Goal: Task Accomplishment & Management: Complete application form

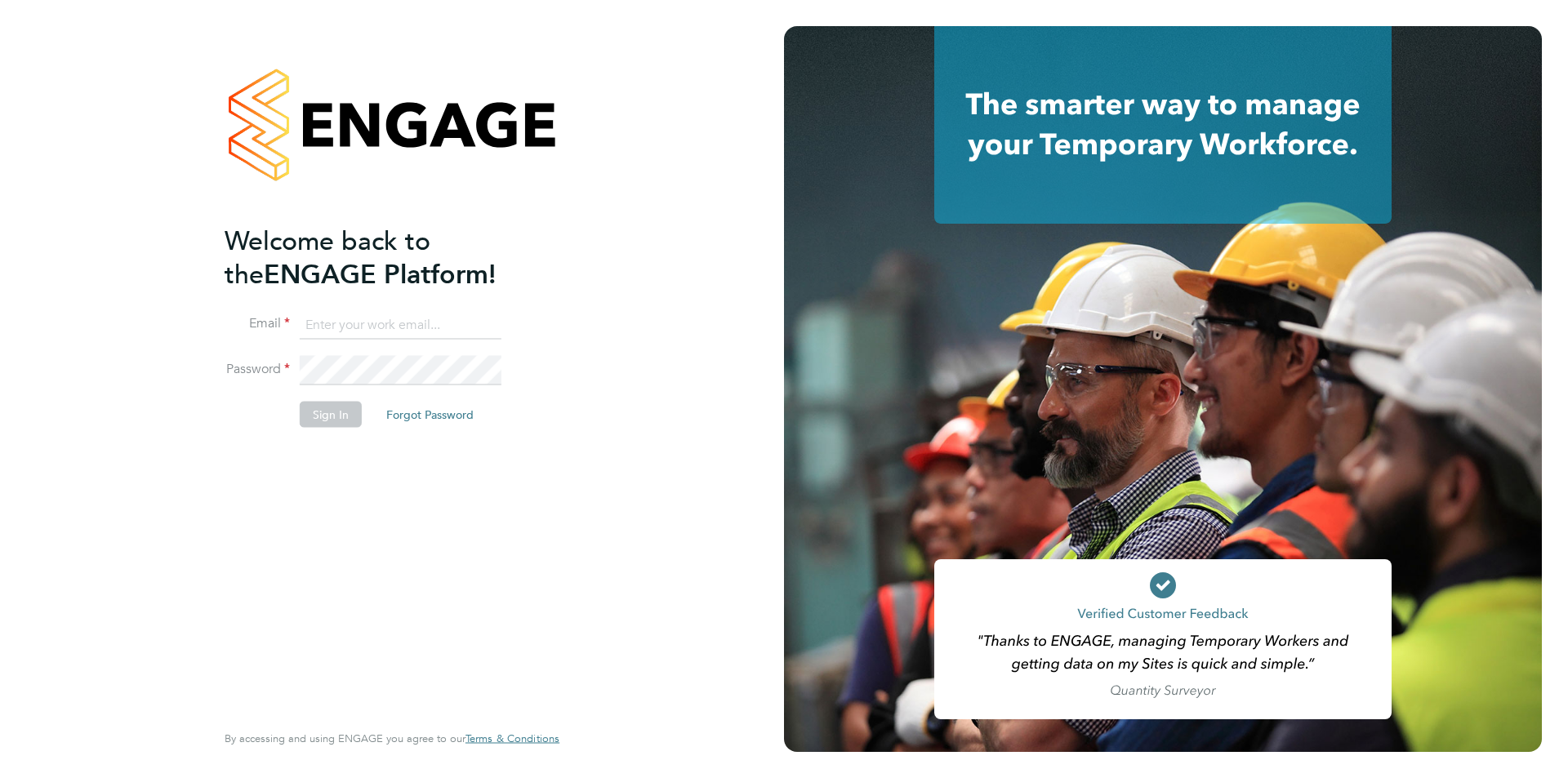
type input "mohon.miah@ncclondon.ac.uk"
click at [321, 421] on button "Sign In" at bounding box center [330, 413] width 62 height 26
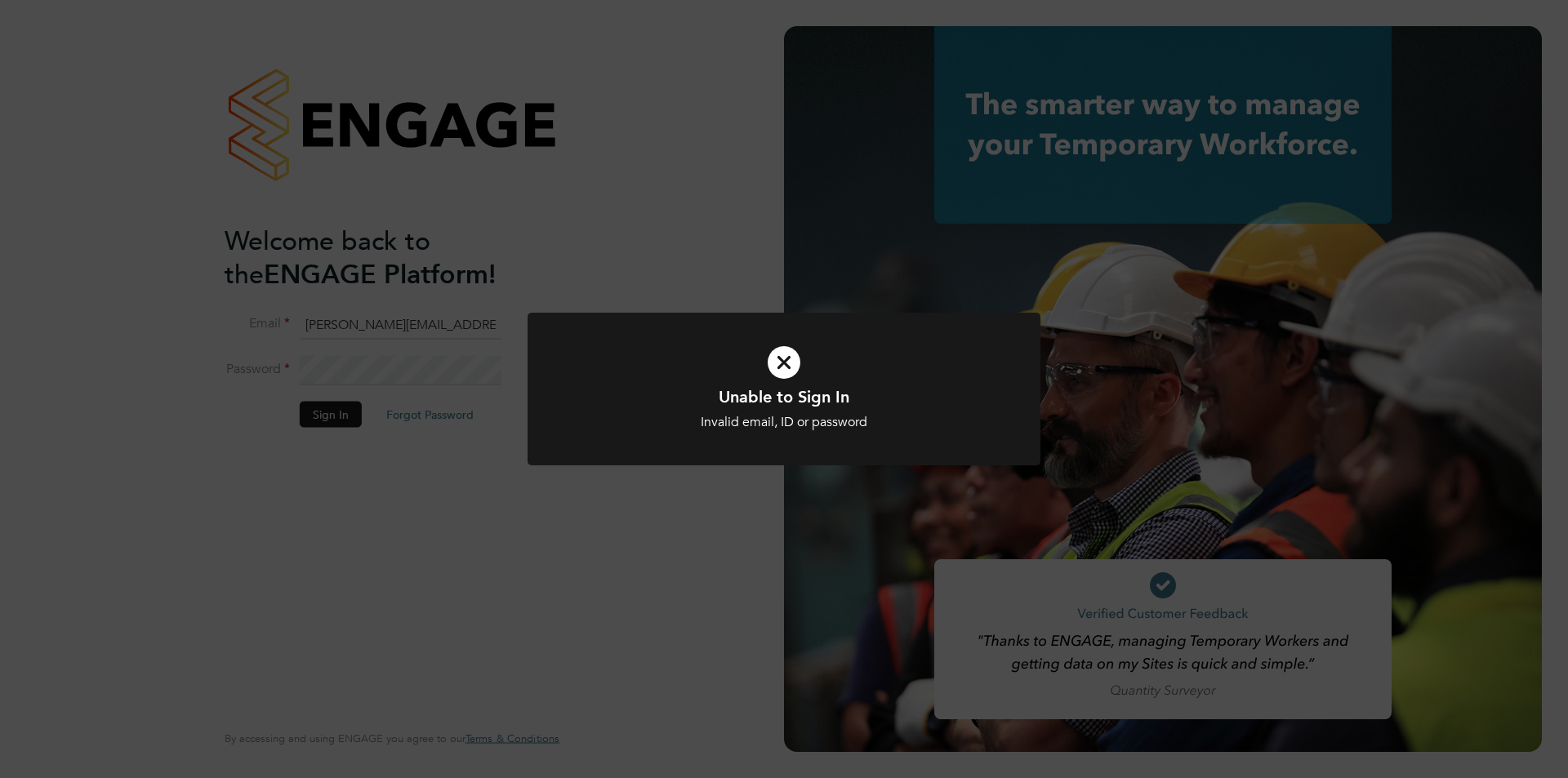
click at [321, 421] on div "Unable to Sign In Invalid email, ID or password Cancel Okay" at bounding box center [784, 389] width 1568 height 778
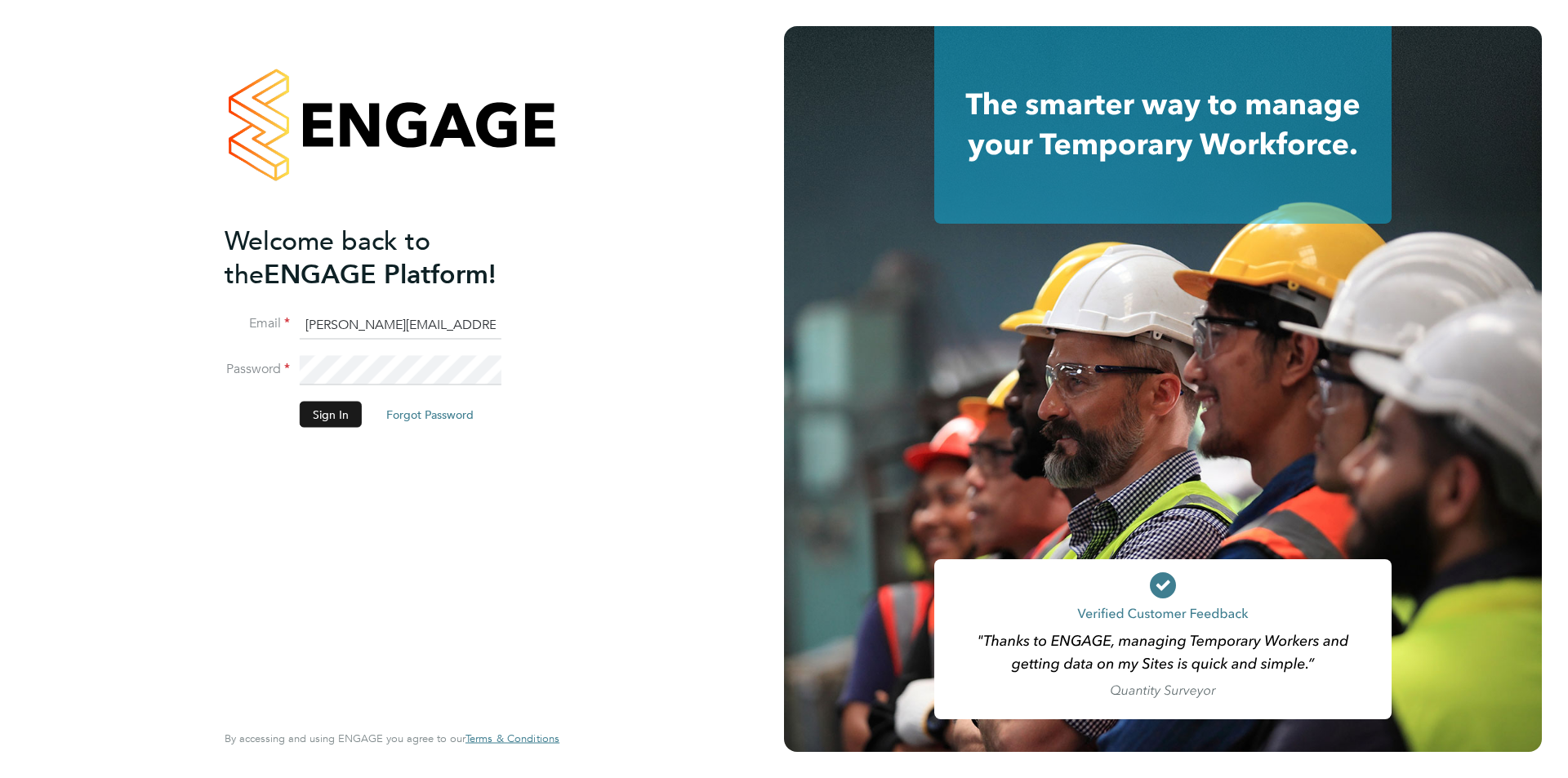
click at [330, 418] on button "Sign In" at bounding box center [330, 413] width 62 height 26
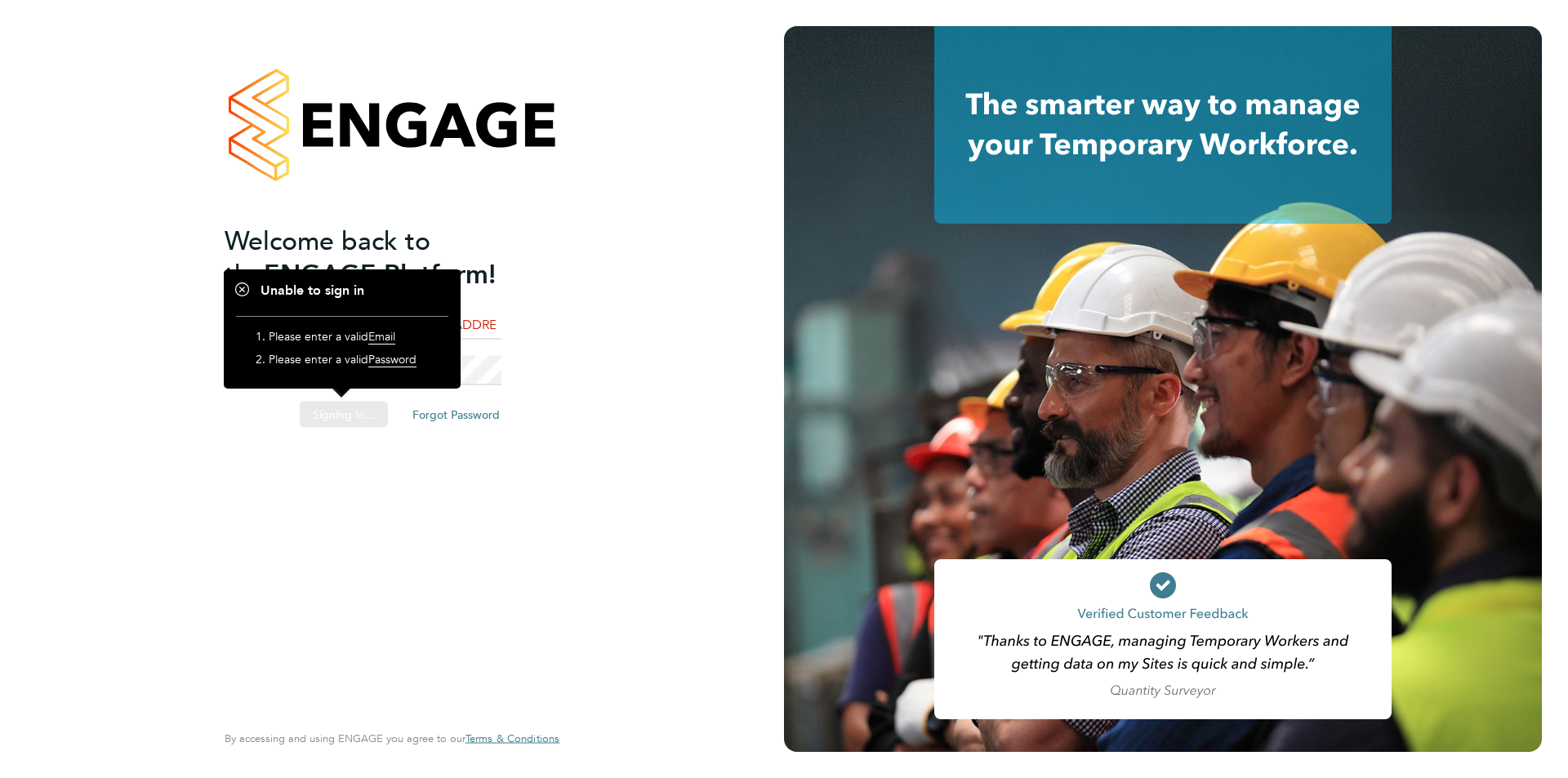
click at [330, 418] on div "Sorry, we are having problems connecting to our services." at bounding box center [392, 389] width 784 height 778
click at [577, 329] on div "Welcome back to the ENGAGE Platform! Email mohon.miah@ncclondon.ac.uk Password …" at bounding box center [392, 389] width 400 height 778
click at [352, 416] on button "Sign In" at bounding box center [330, 413] width 62 height 26
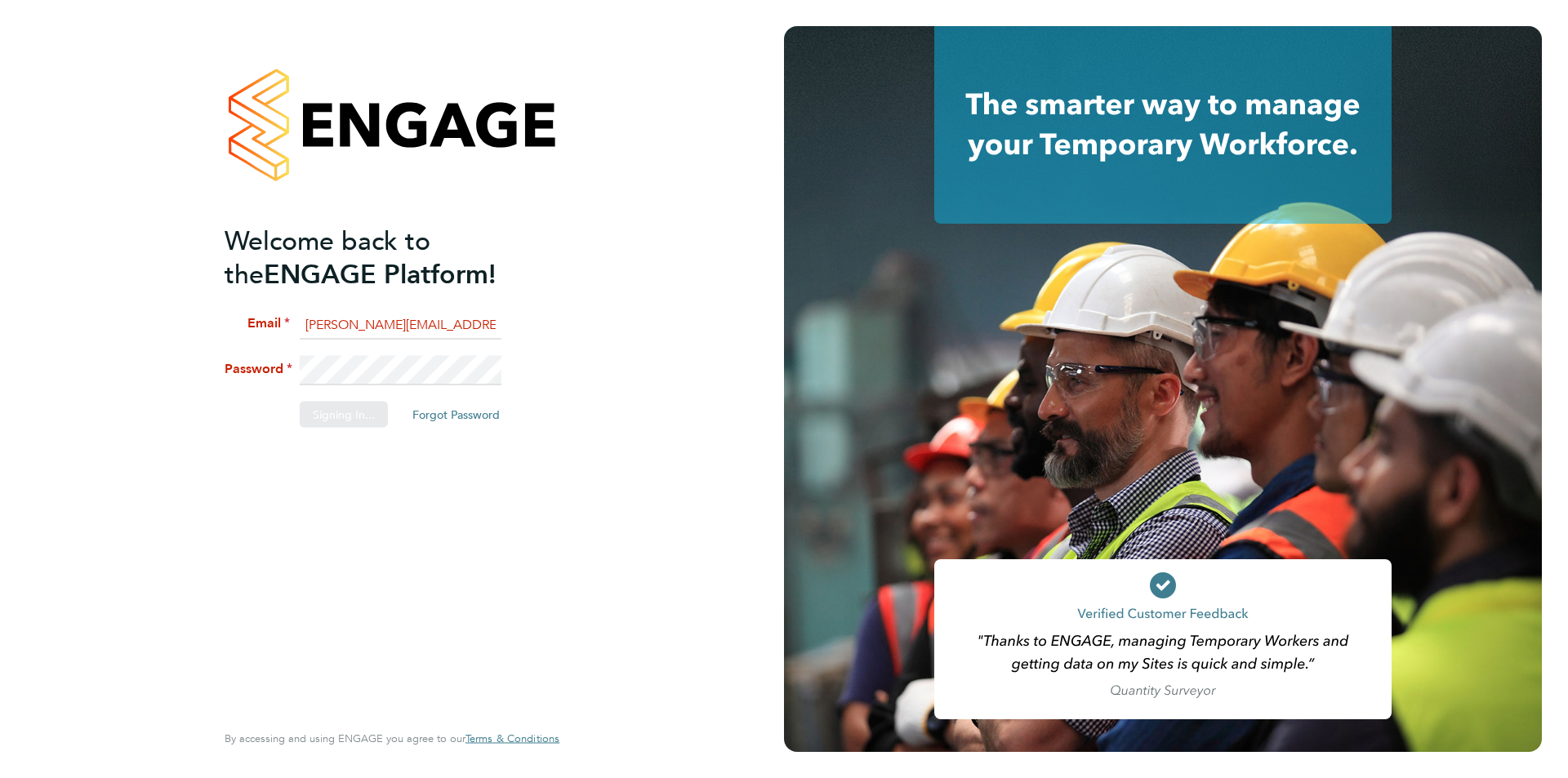
click at [386, 370] on div "Welcome back to the ENGAGE Platform! Email mohon.miah@ncclondon.ac.uk Password …" at bounding box center [392, 389] width 784 height 778
drag, startPoint x: 386, startPoint y: 370, endPoint x: 247, endPoint y: 377, distance: 139.2
click at [247, 377] on li "Password" at bounding box center [384, 378] width 319 height 45
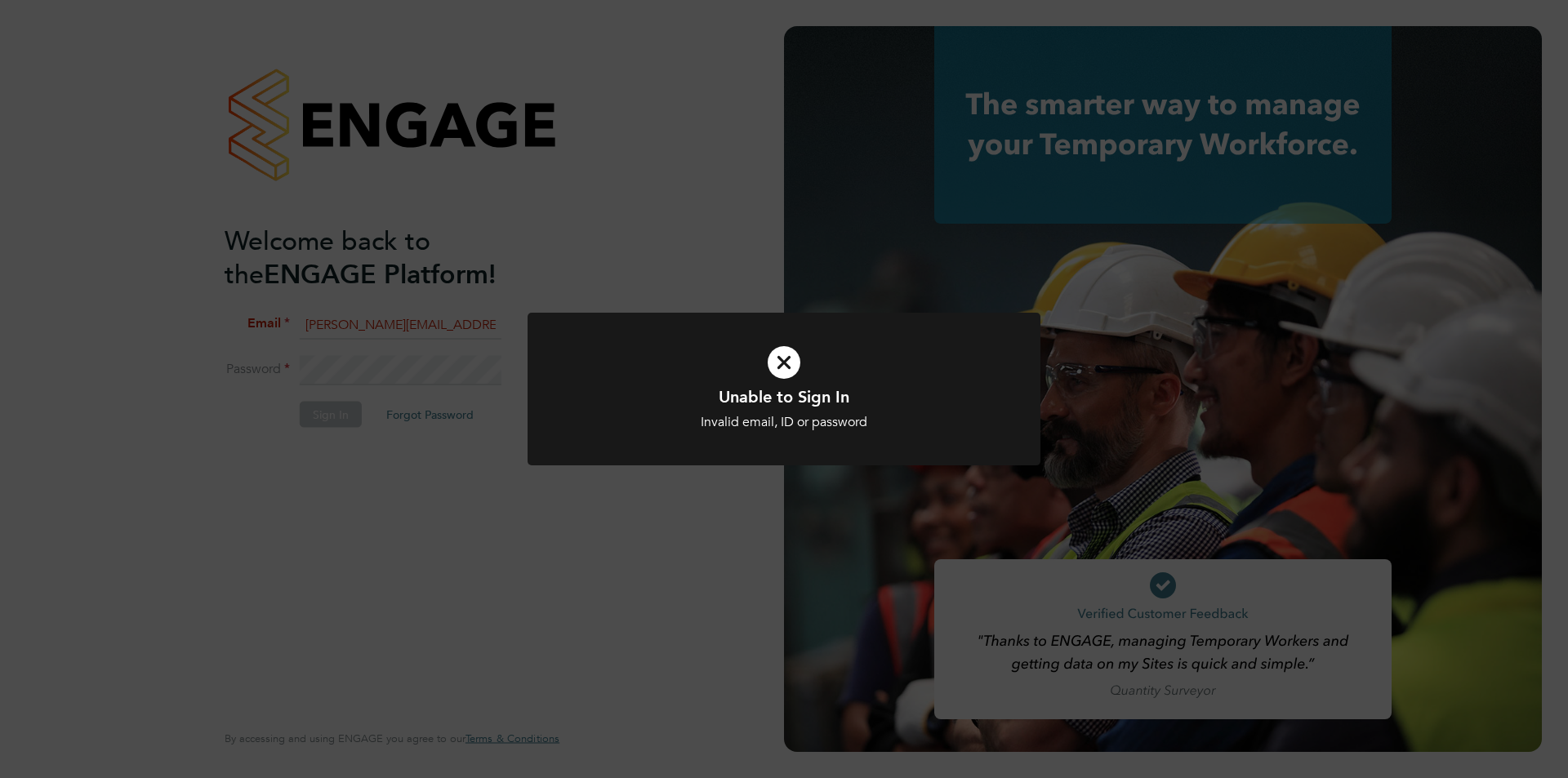
click at [552, 484] on div "Unable to Sign In Invalid email, ID or password Cancel Okay" at bounding box center [783, 399] width 512 height 172
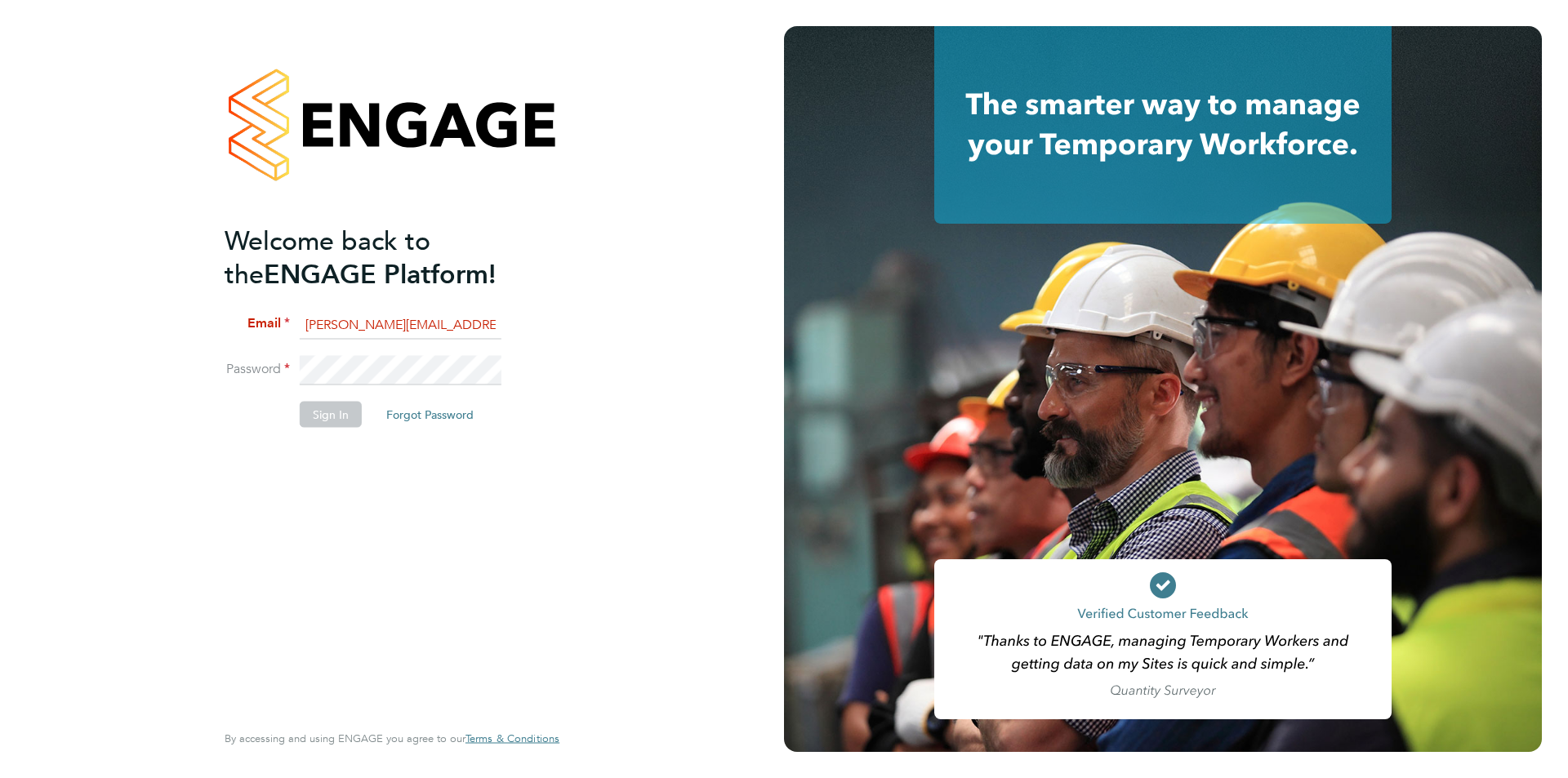
click at [229, 362] on li "Password" at bounding box center [384, 378] width 319 height 45
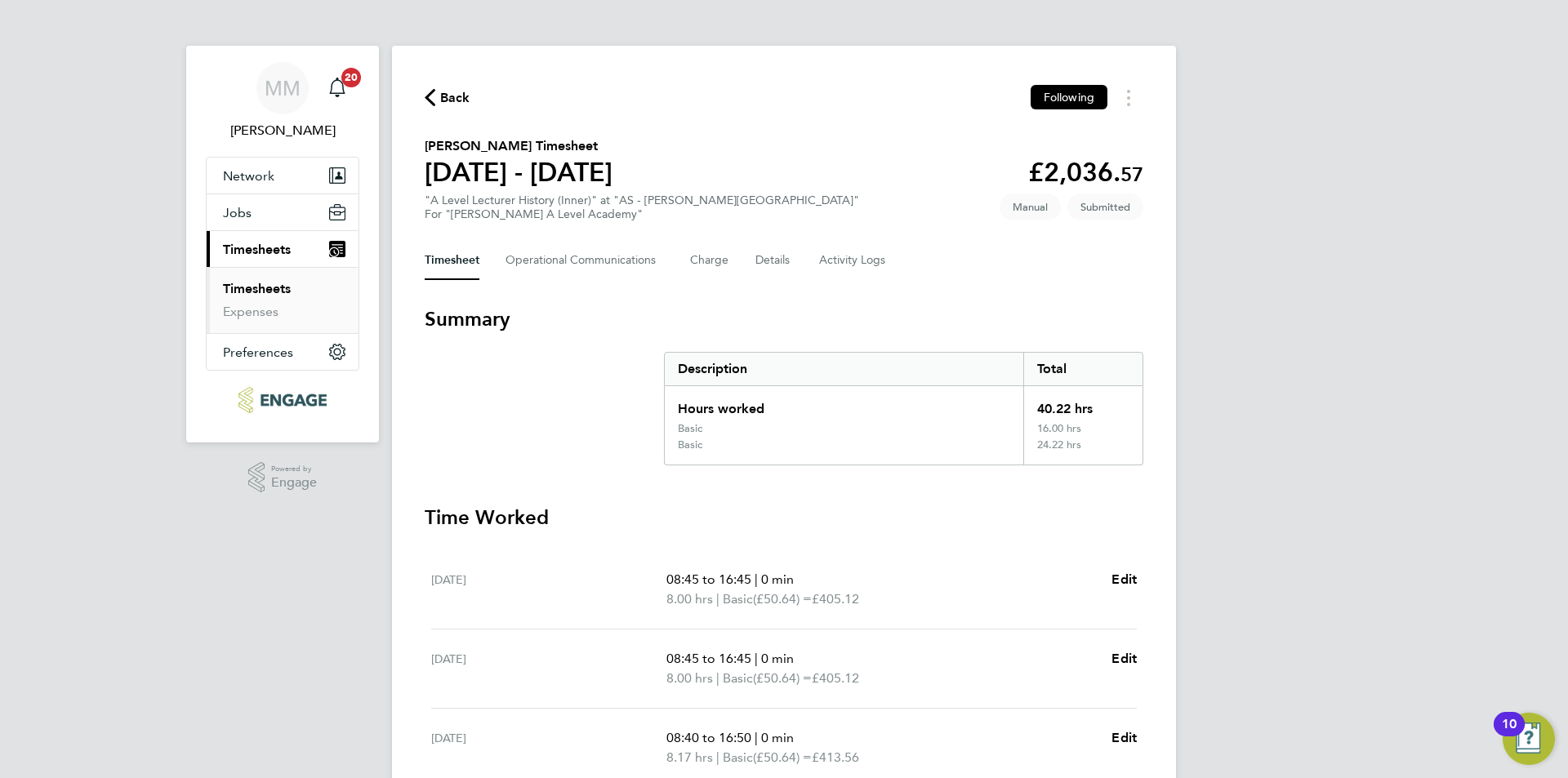
click at [278, 288] on link "Timesheets" at bounding box center [257, 288] width 67 height 15
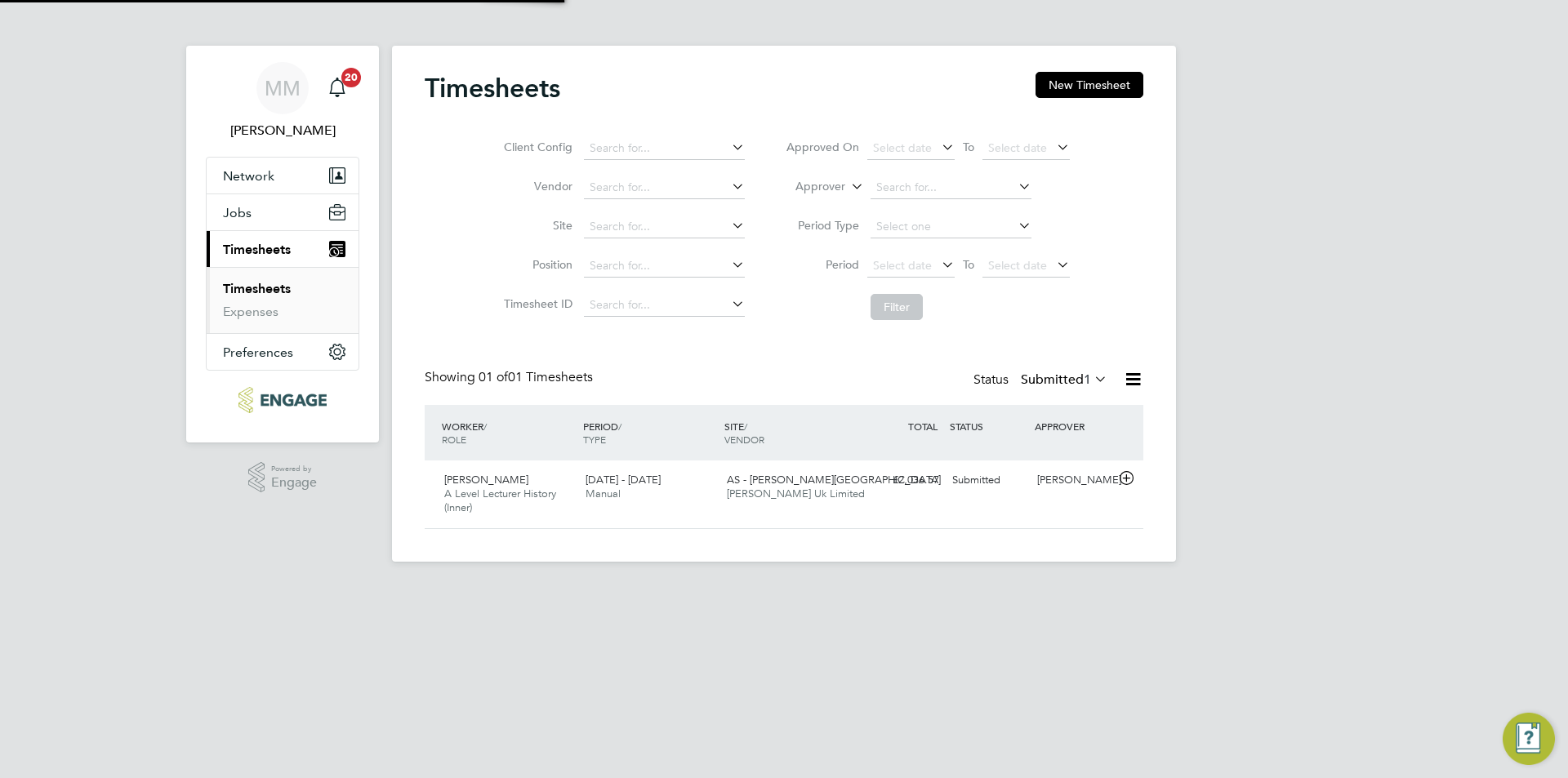
scroll to position [42, 142]
click at [776, 488] on span "Morgan Hunt Uk Limited" at bounding box center [795, 494] width 138 height 14
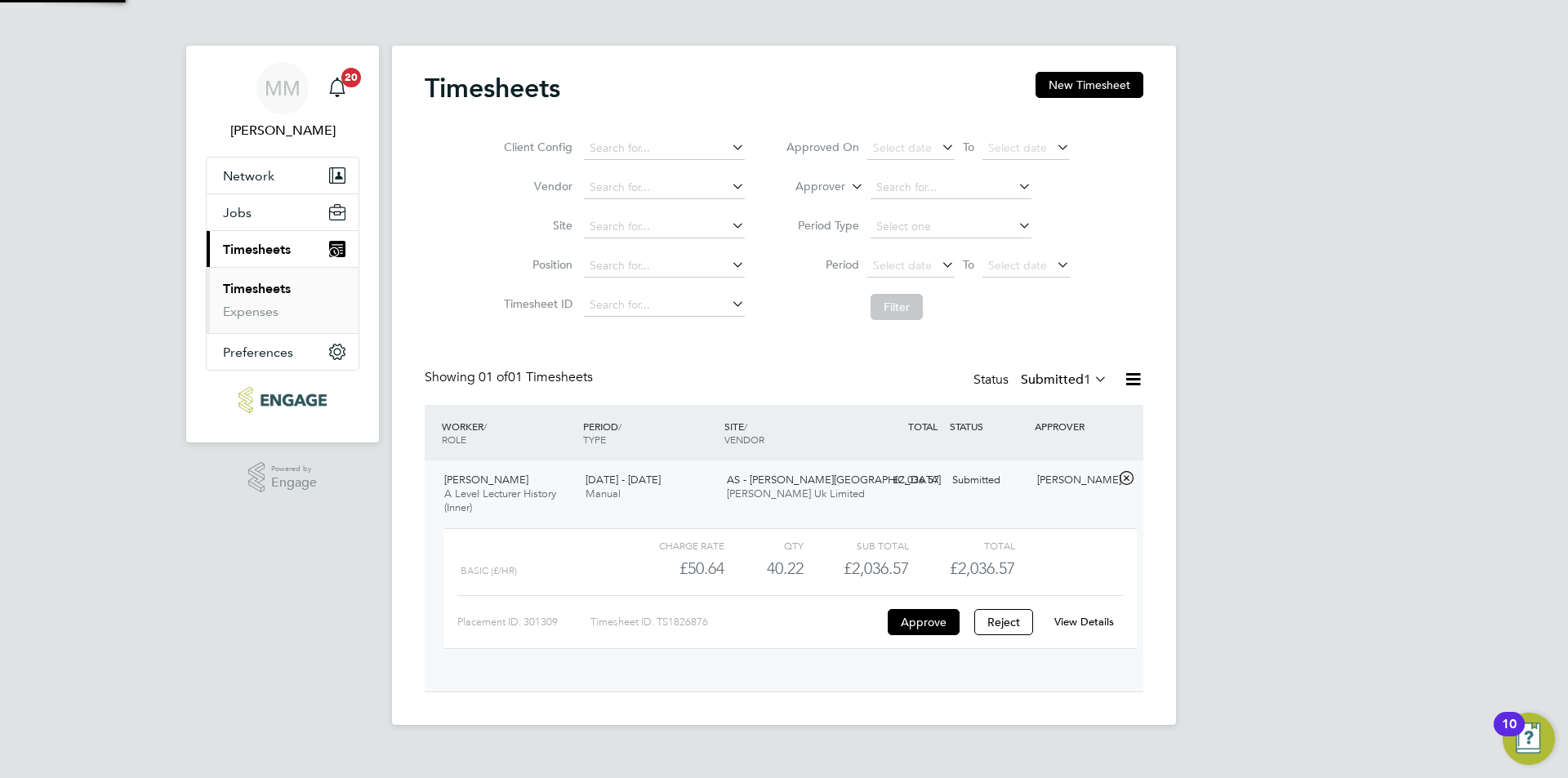
scroll to position [28, 159]
click at [1065, 624] on link "View Details" at bounding box center [1083, 622] width 59 height 14
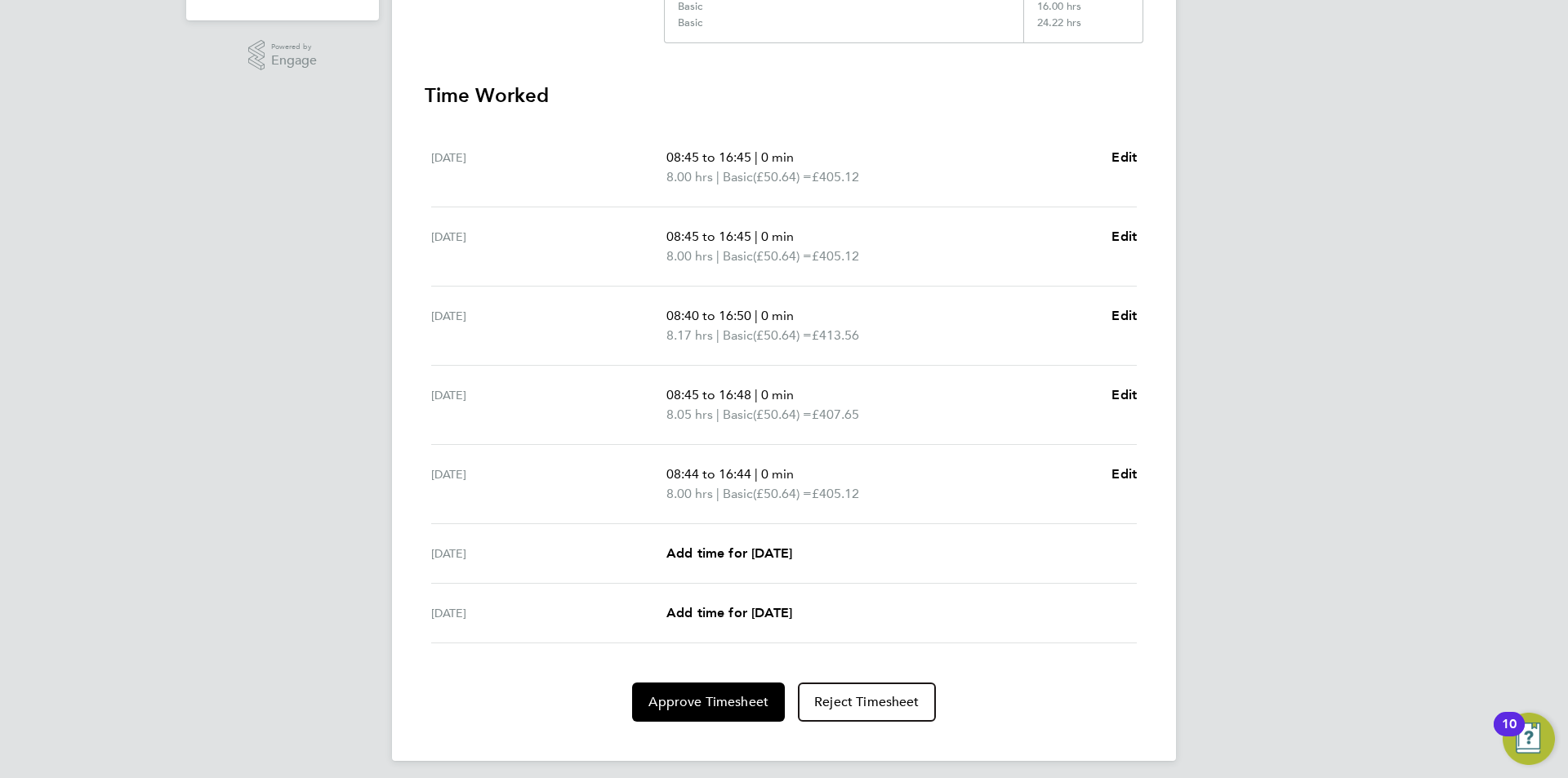
scroll to position [432, 0]
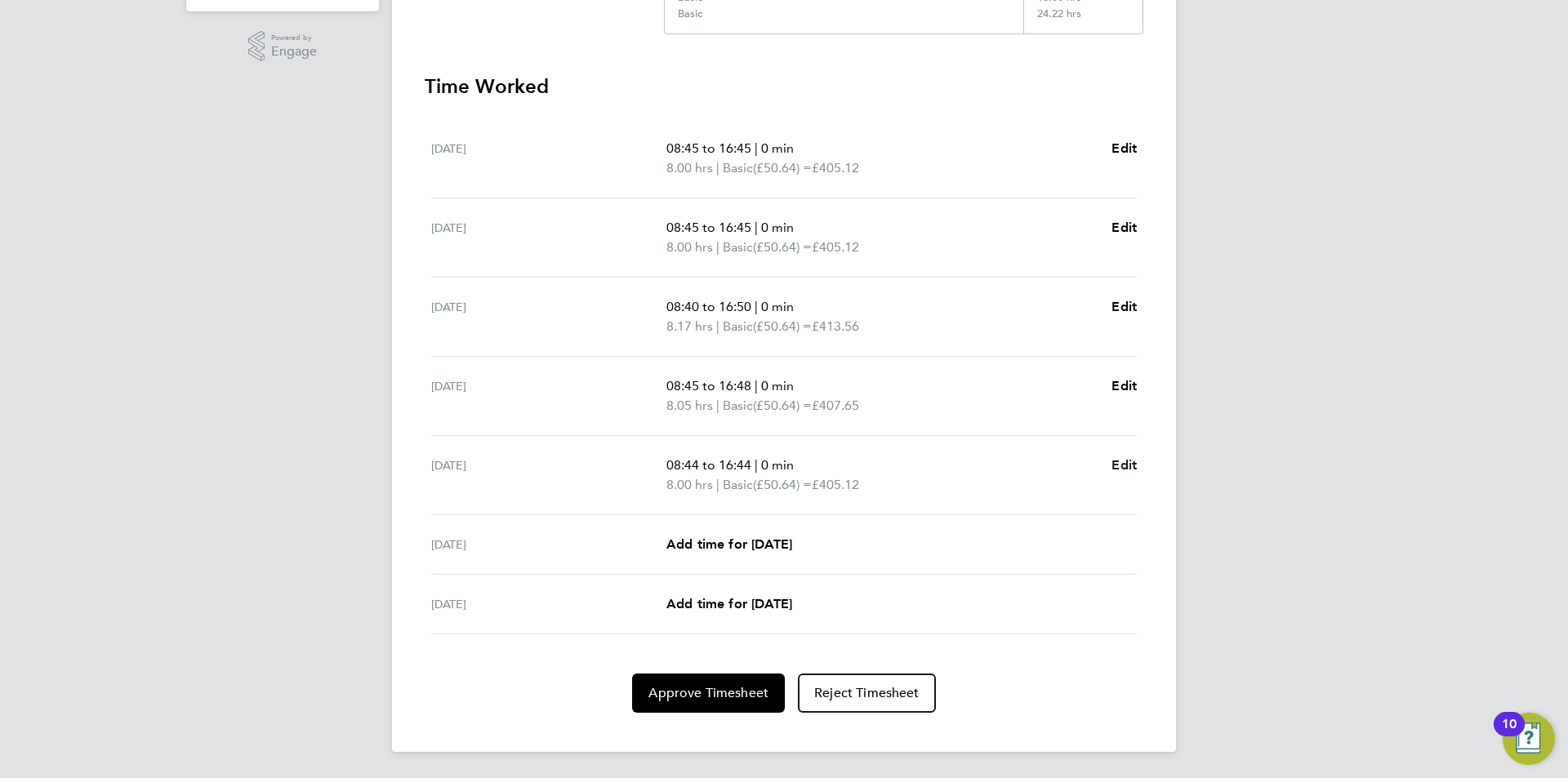
click at [1131, 466] on span "Edit" at bounding box center [1123, 464] width 26 height 15
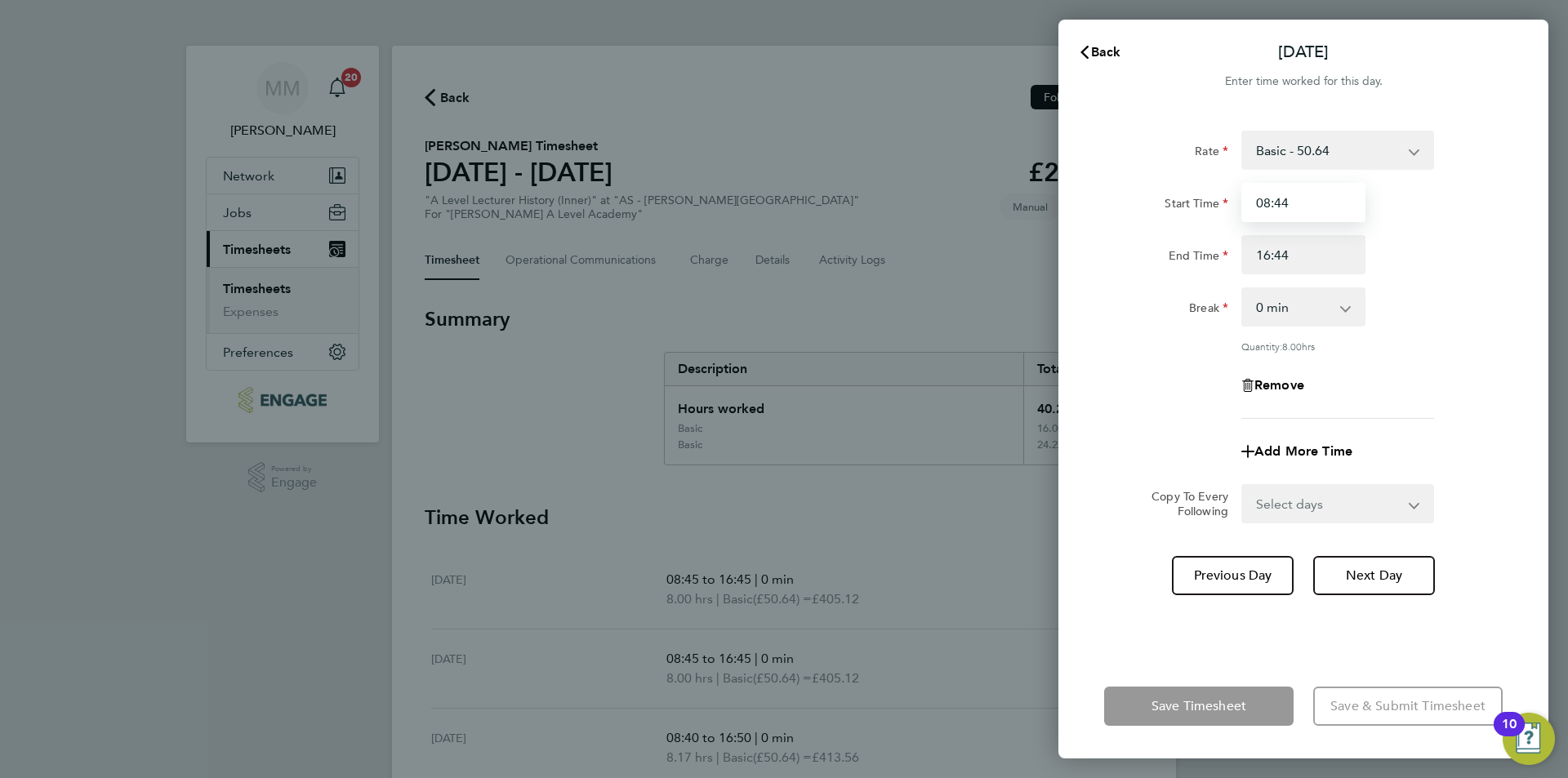
click at [1312, 211] on input "08:44" at bounding box center [1303, 202] width 124 height 39
type input "08:45"
click at [1315, 263] on input "16:44" at bounding box center [1303, 255] width 124 height 39
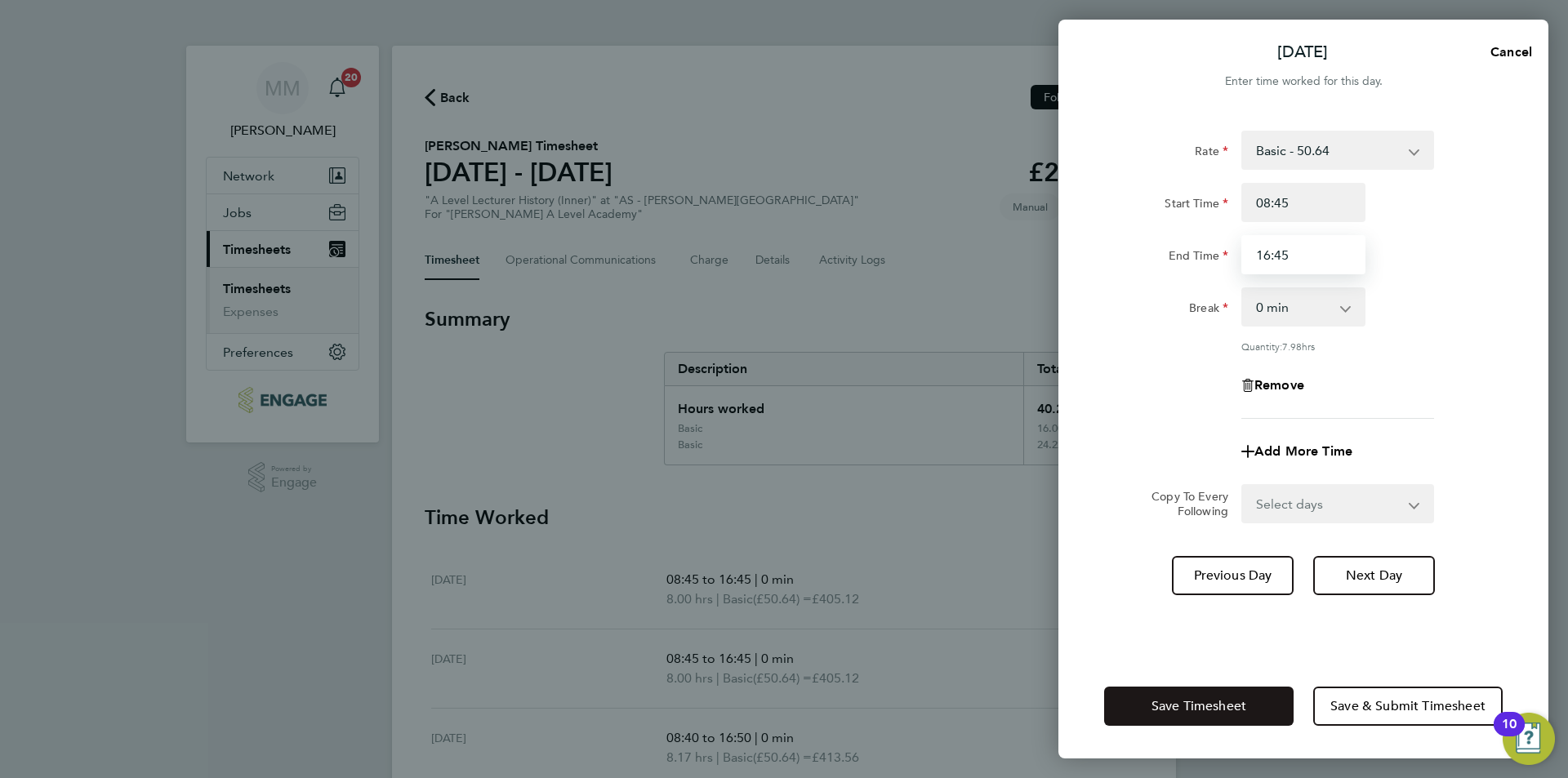
type input "16:45"
click at [1216, 705] on span "Save Timesheet" at bounding box center [1199, 706] width 95 height 16
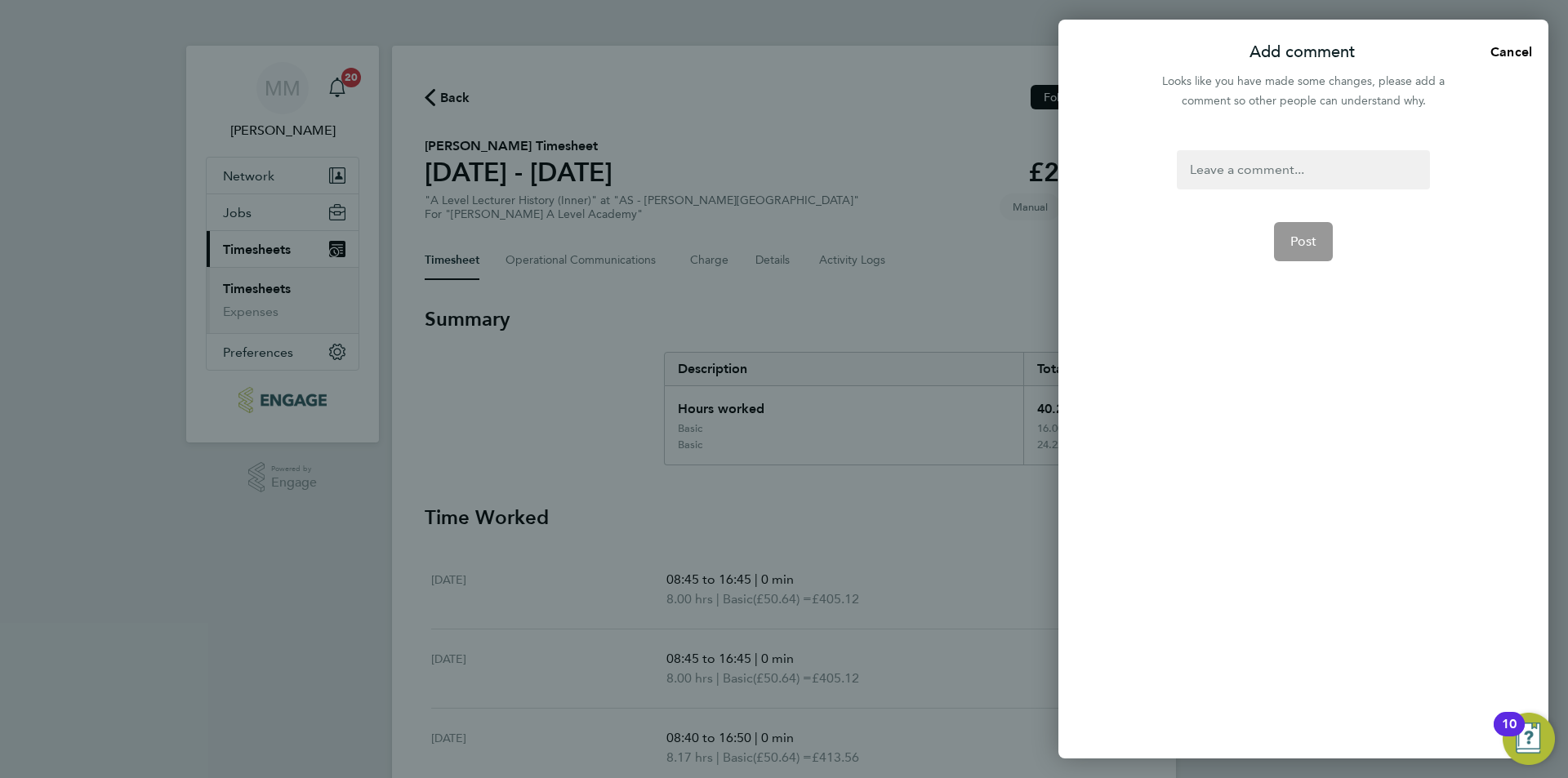
click at [935, 490] on div "Add comment Cancel Looks like you have made some changes, please add a comment …" at bounding box center [784, 389] width 1568 height 778
click at [1265, 184] on div at bounding box center [1303, 170] width 252 height 39
click at [1319, 226] on button "Post" at bounding box center [1303, 242] width 59 height 39
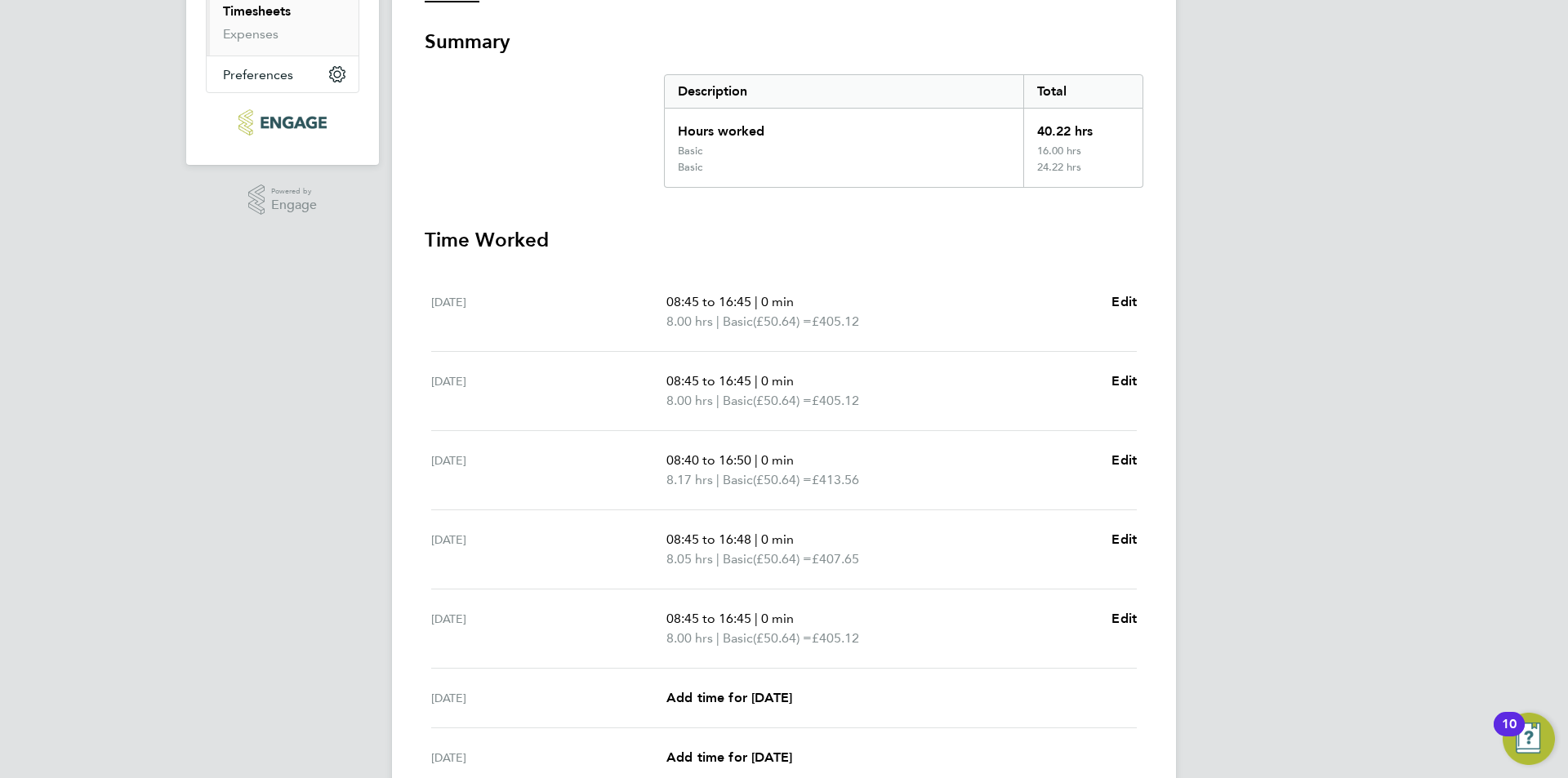
scroll to position [432, 0]
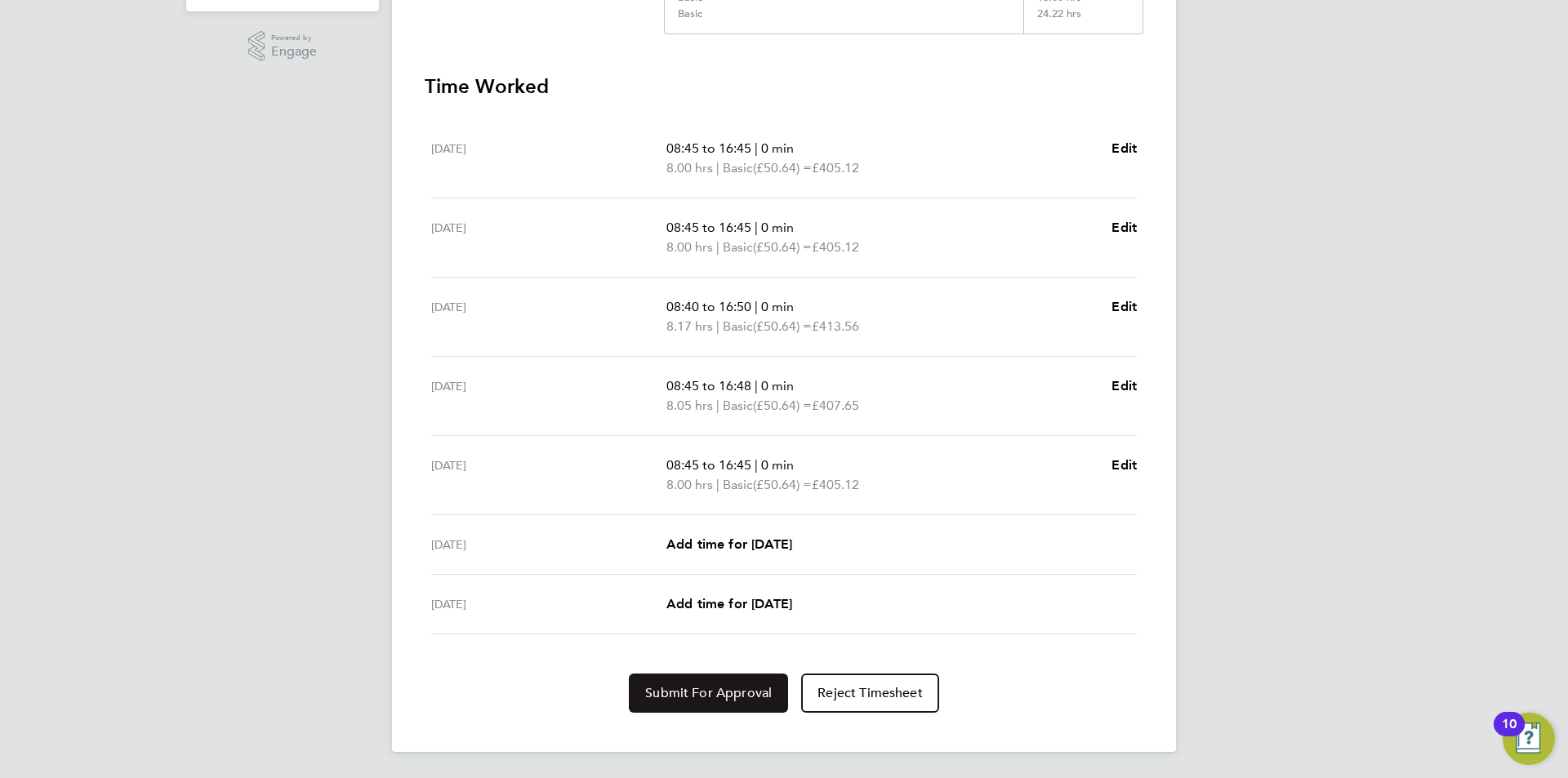
click at [738, 703] on button "Submit For Approval" at bounding box center [708, 694] width 159 height 39
click at [1128, 300] on span "Edit" at bounding box center [1123, 306] width 26 height 15
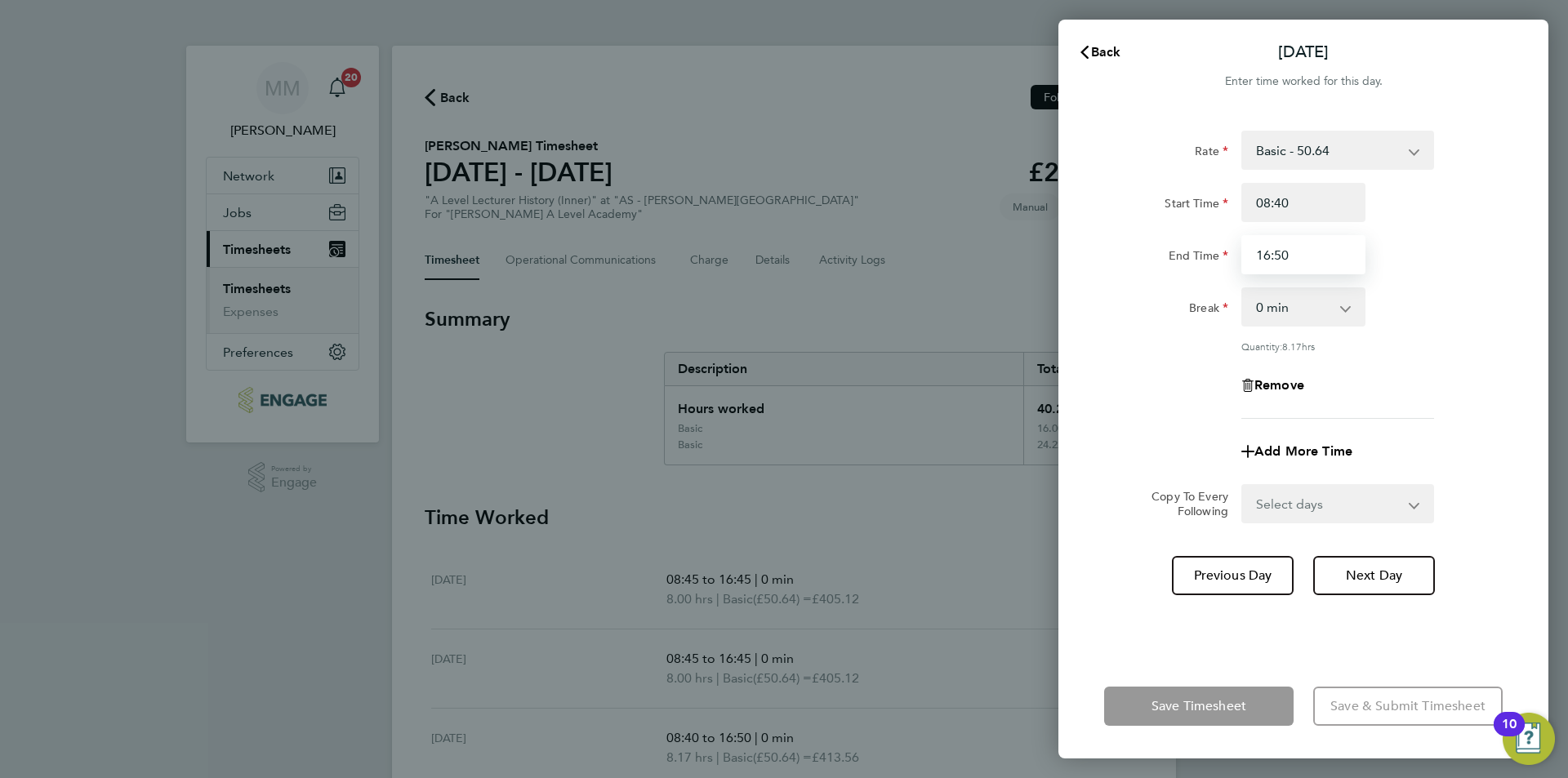
click at [1303, 259] on input "16:50" at bounding box center [1303, 255] width 124 height 39
type input "16:45"
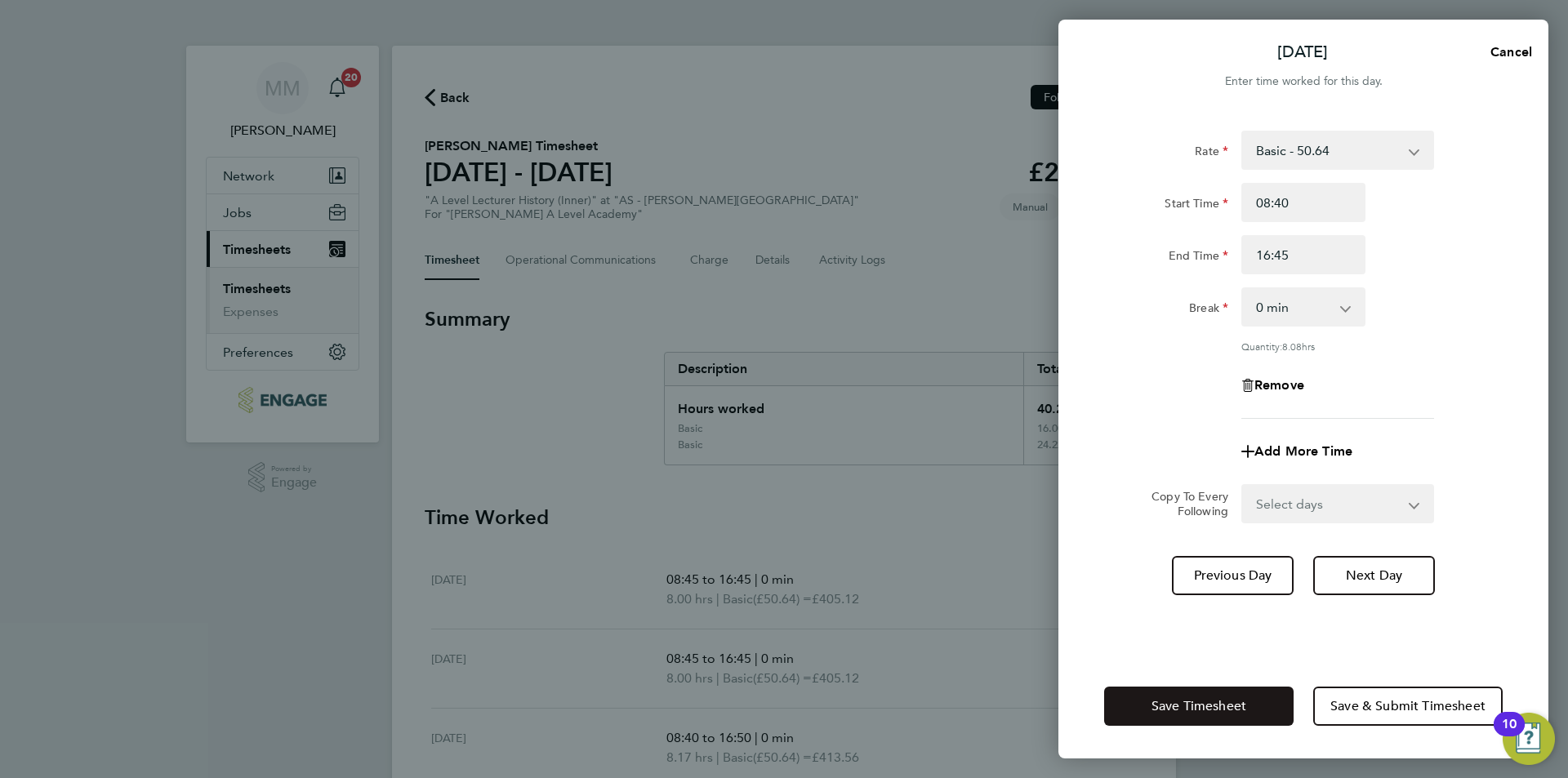
click at [1219, 706] on app-form-button "Save Timesheet" at bounding box center [1203, 706] width 199 height 39
click at [1219, 705] on span "Save Timesheet" at bounding box center [1199, 706] width 95 height 16
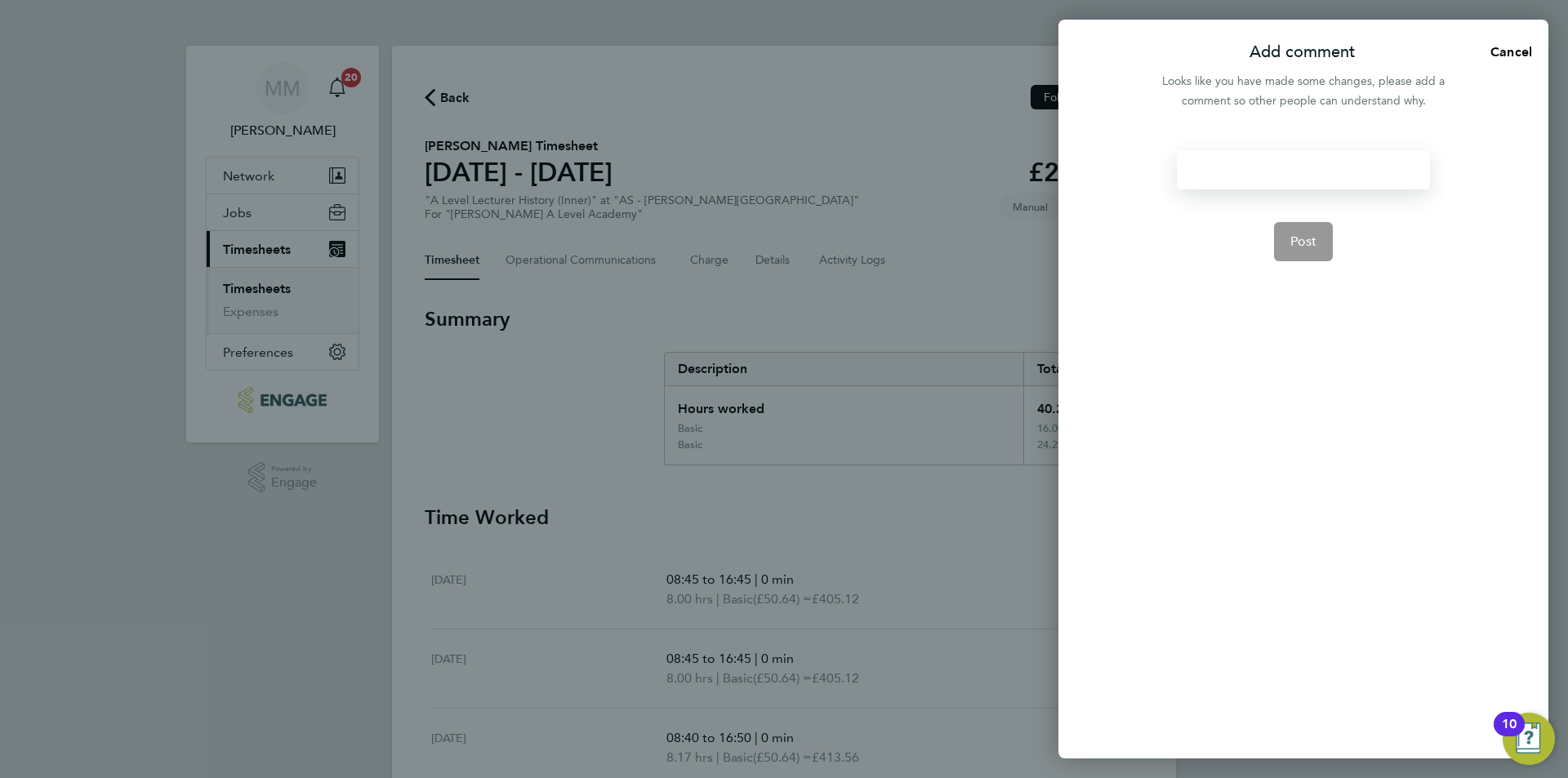
click at [1301, 172] on div at bounding box center [1303, 170] width 252 height 39
click at [1319, 182] on div at bounding box center [1303, 170] width 252 height 39
click at [1299, 249] on span "Post" at bounding box center [1303, 242] width 27 height 16
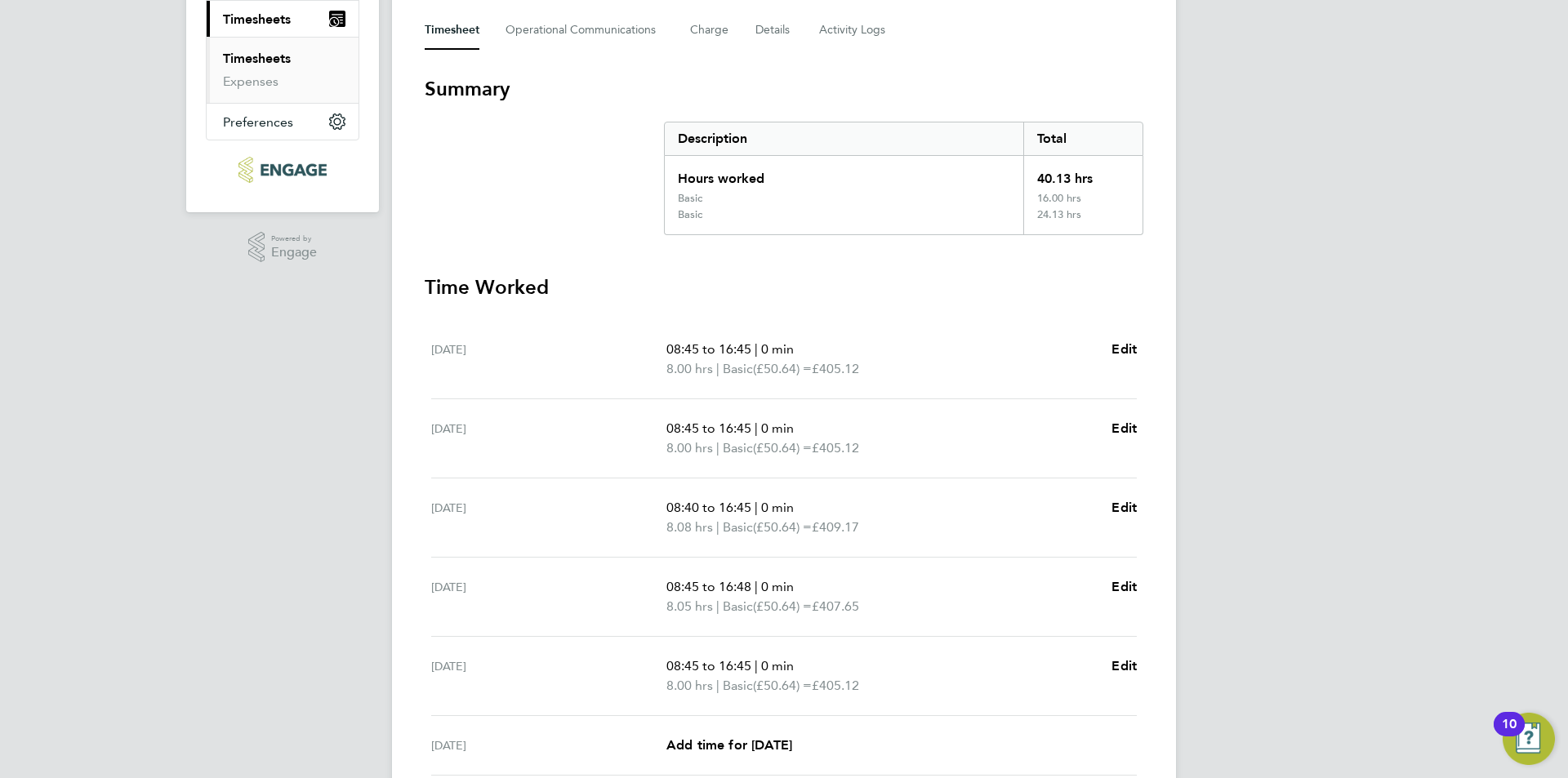
scroll to position [327, 0]
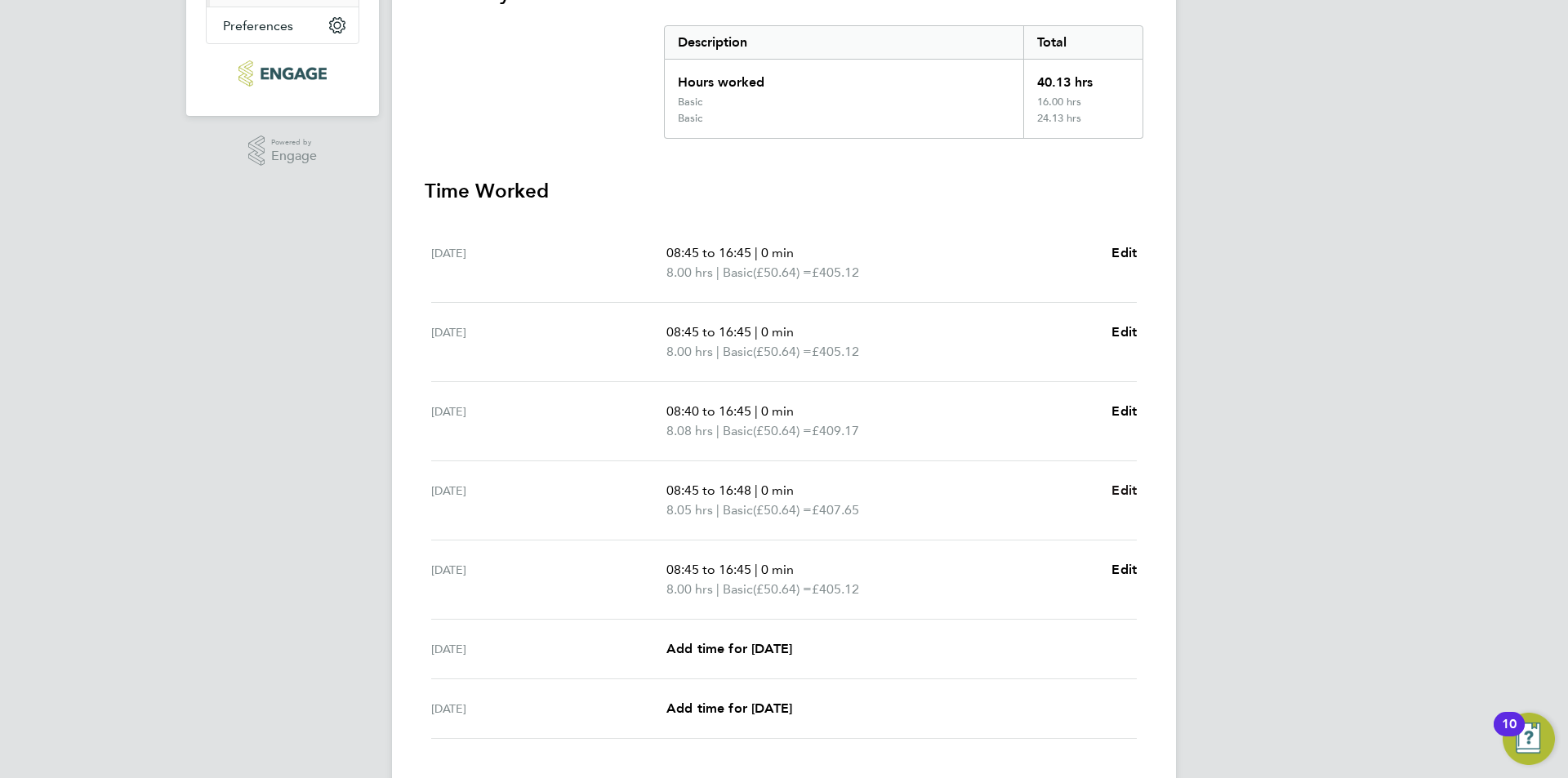
click at [1123, 489] on span "Edit" at bounding box center [1123, 489] width 26 height 15
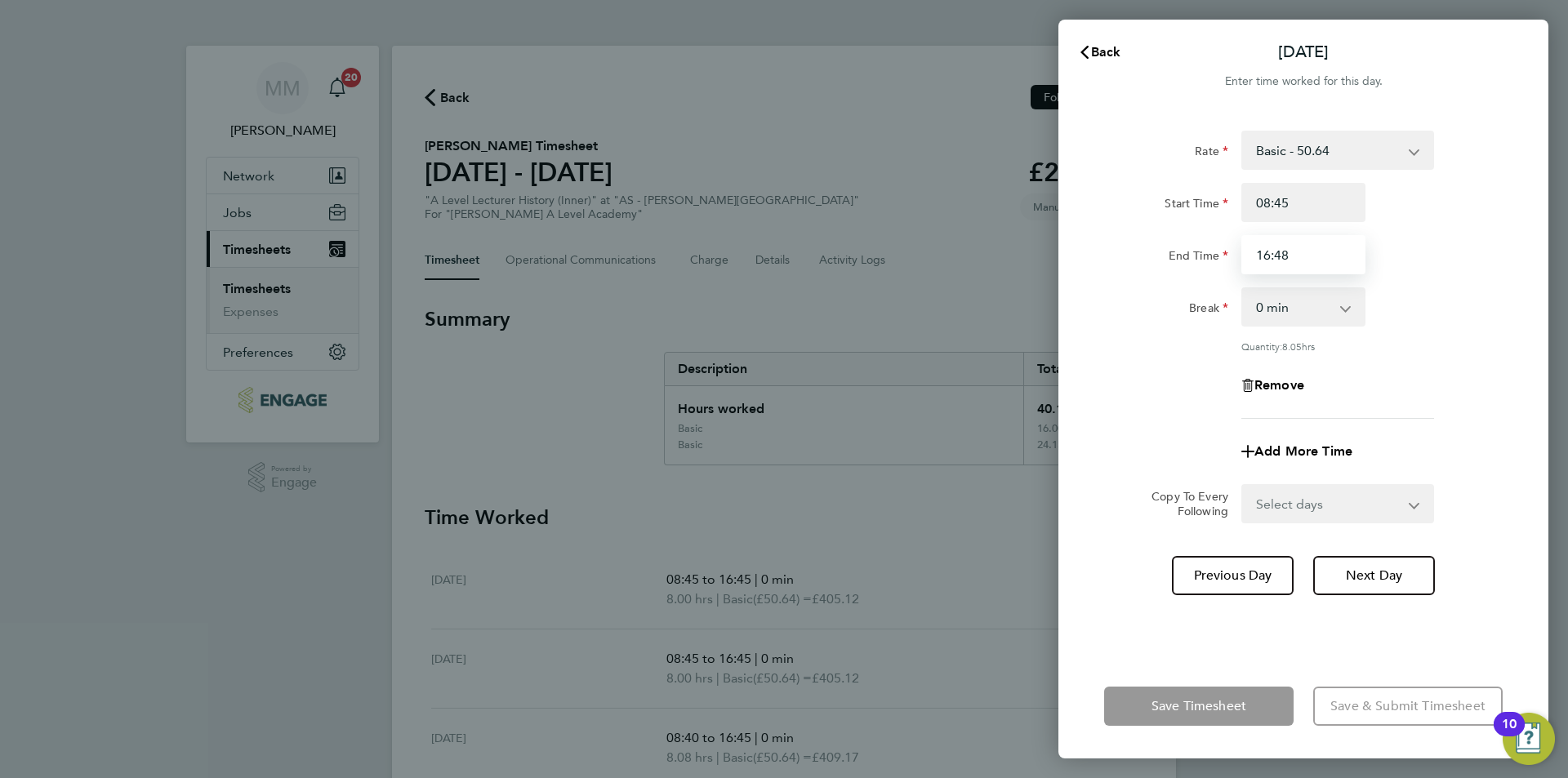
click at [1311, 261] on input "16:48" at bounding box center [1303, 255] width 124 height 39
type input "16:45"
click at [1509, 342] on div "Rate Basic - 50.64 Start Time 08:45 End Time 16:45 Break 0 min 15 min 30 min 45…" at bounding box center [1303, 382] width 490 height 543
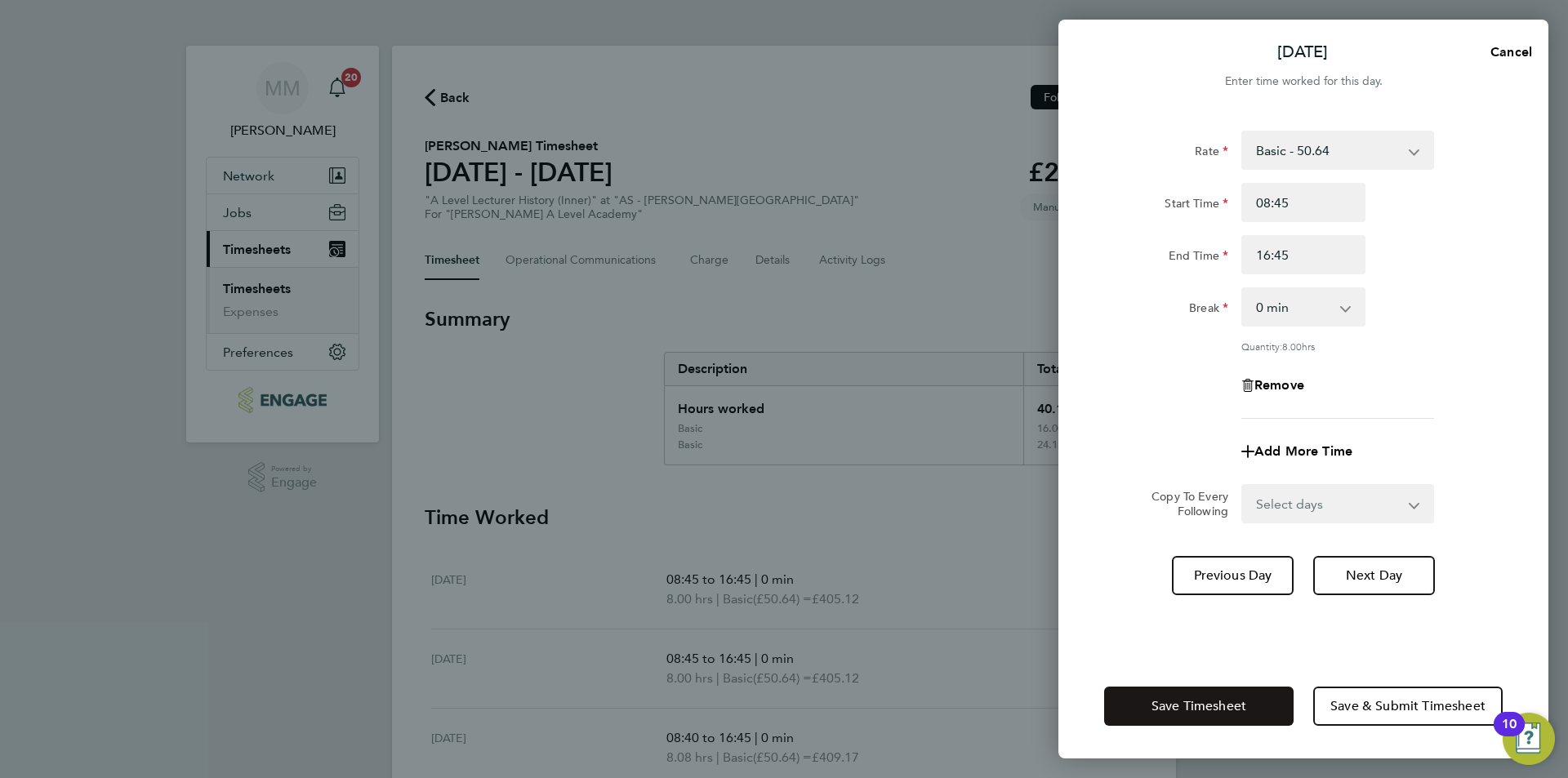
click at [1226, 699] on span "Save Timesheet" at bounding box center [1199, 706] width 95 height 16
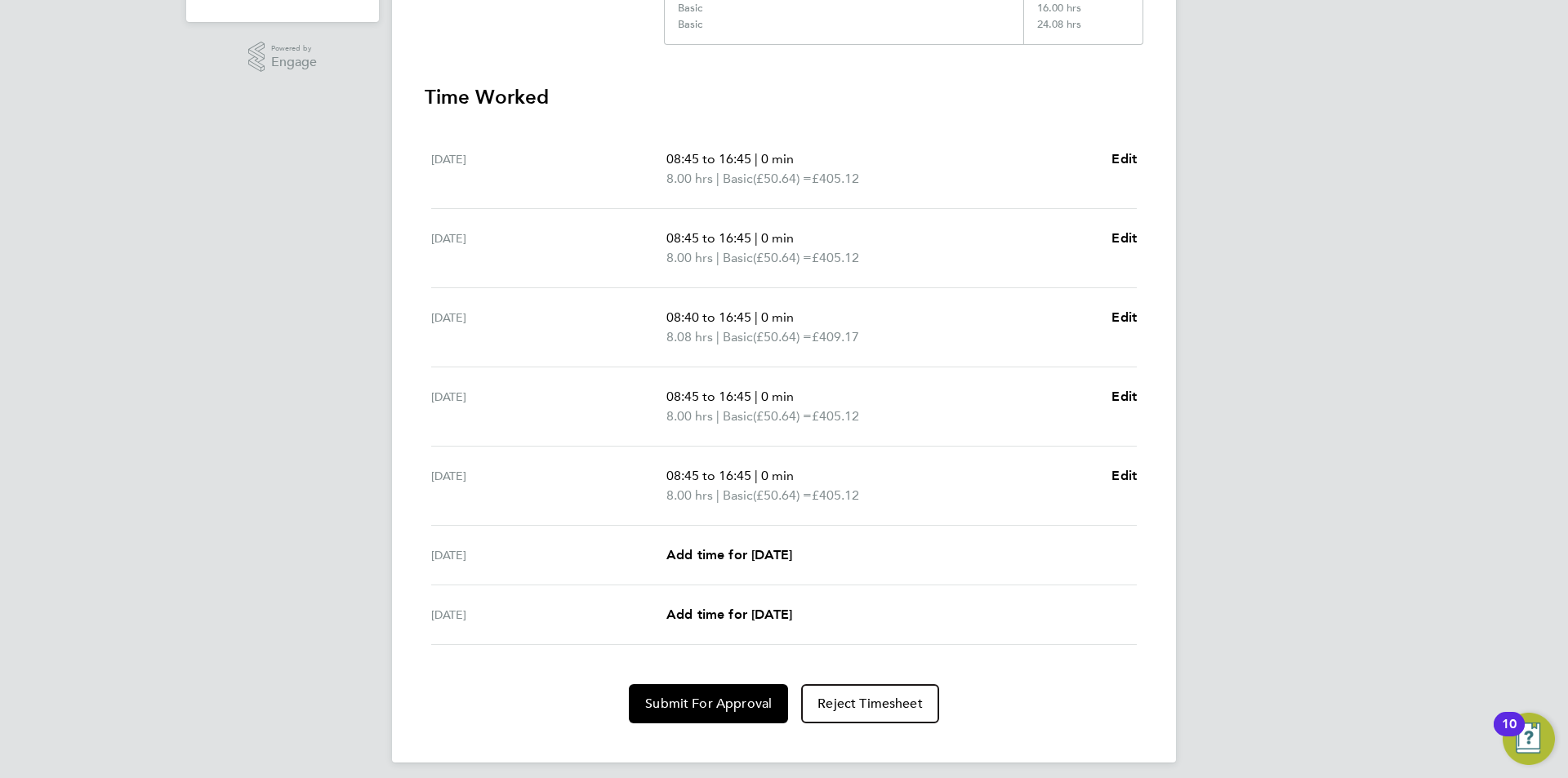
scroll to position [432, 0]
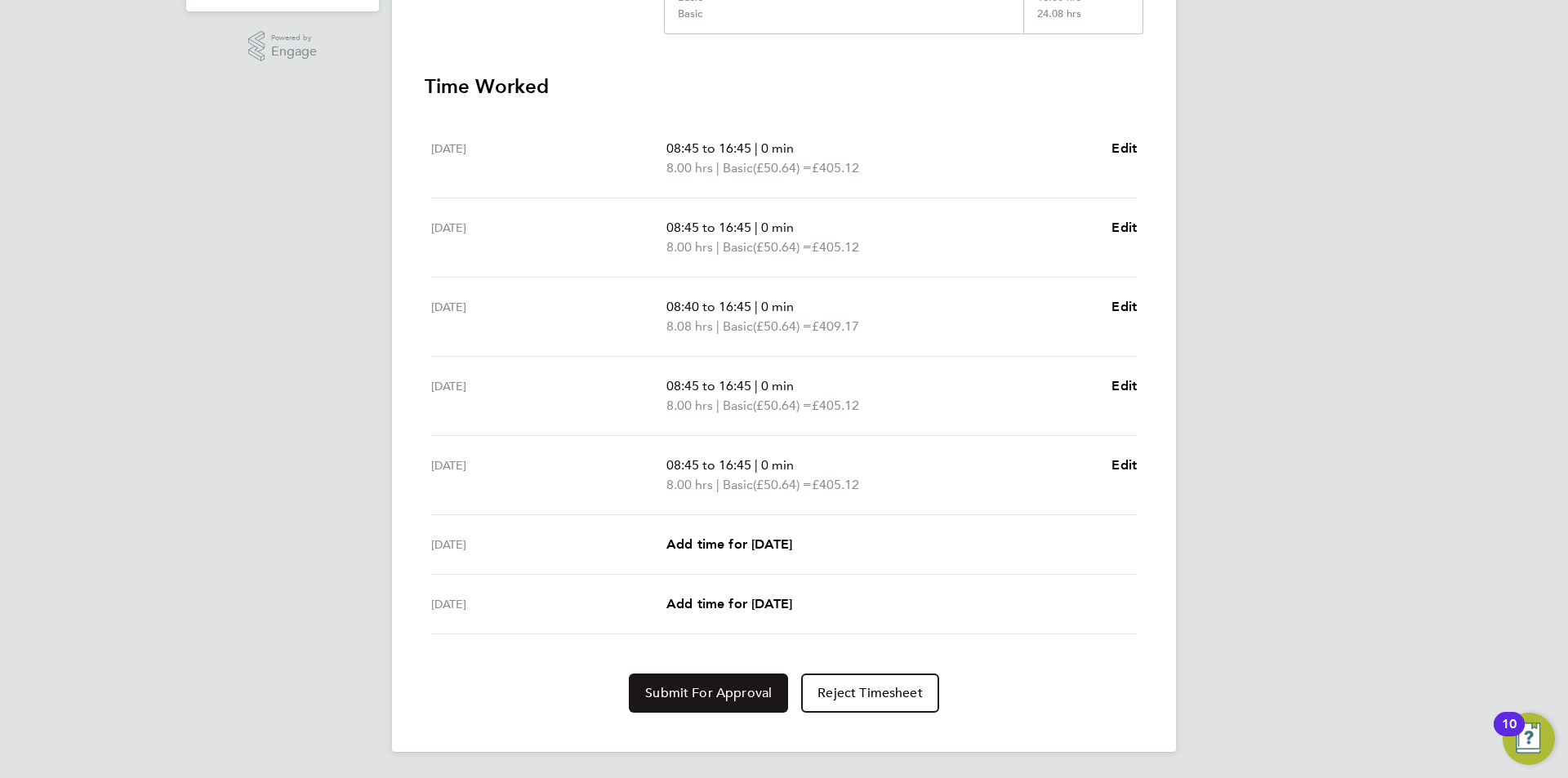
click at [720, 700] on span "Submit For Approval" at bounding box center [708, 693] width 127 height 16
click at [720, 700] on span "Approve Timesheet" at bounding box center [708, 693] width 120 height 16
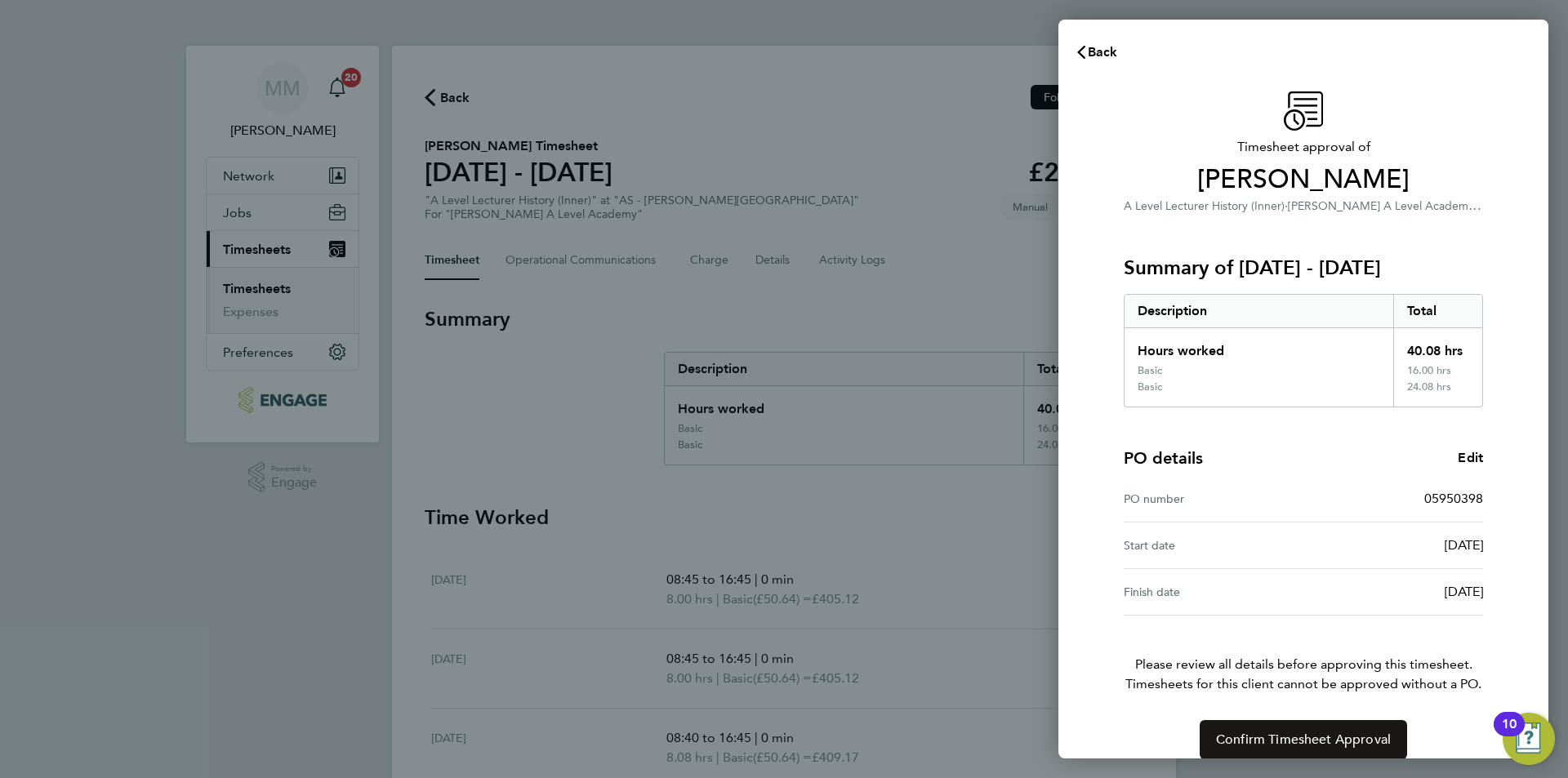
click at [1304, 742] on span "Confirm Timesheet Approval" at bounding box center [1303, 740] width 175 height 16
